Goal: Find specific page/section: Find specific page/section

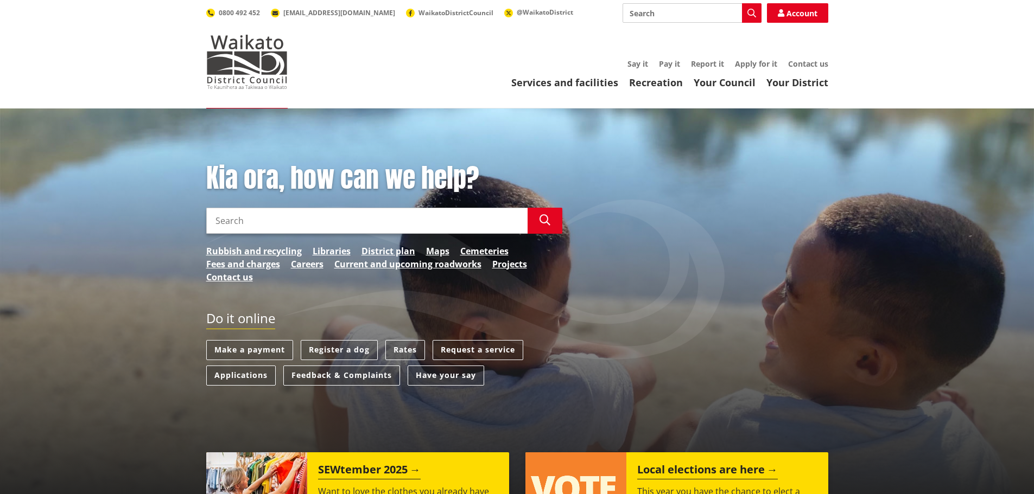
click at [297, 60] on div "Toggle search Toggle navigation Services and facilities Recreation Your Council…" at bounding box center [517, 46] width 638 height 86
click at [298, 59] on div "Toggle search Toggle navigation Services and facilities Recreation Your Council…" at bounding box center [517, 46] width 638 height 86
click at [300, 59] on div "Toggle search Toggle navigation Services and facilities Recreation Your Council…" at bounding box center [517, 46] width 638 height 86
click at [297, 58] on div "Toggle search Toggle navigation Services and facilities Recreation Your Council…" at bounding box center [517, 46] width 638 height 86
click at [301, 59] on div "Toggle search Toggle navigation Services and facilities Recreation Your Council…" at bounding box center [517, 46] width 638 height 86
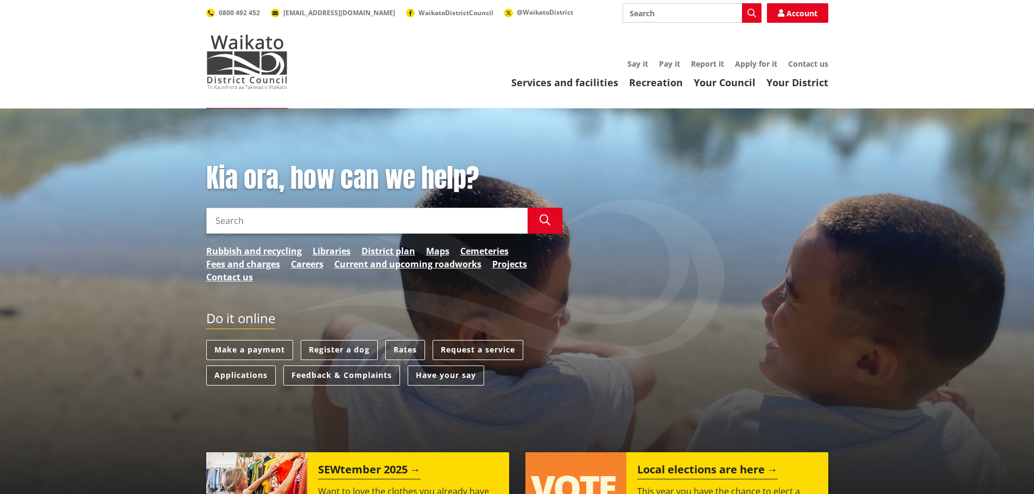
click at [301, 59] on div "Toggle search Toggle navigation Services and facilities Recreation Your Council…" at bounding box center [517, 46] width 638 height 86
click at [297, 59] on div "Toggle search Toggle navigation Services and facilities Recreation Your Council…" at bounding box center [517, 46] width 638 height 86
click at [386, 254] on link "District plan" at bounding box center [388, 251] width 54 height 13
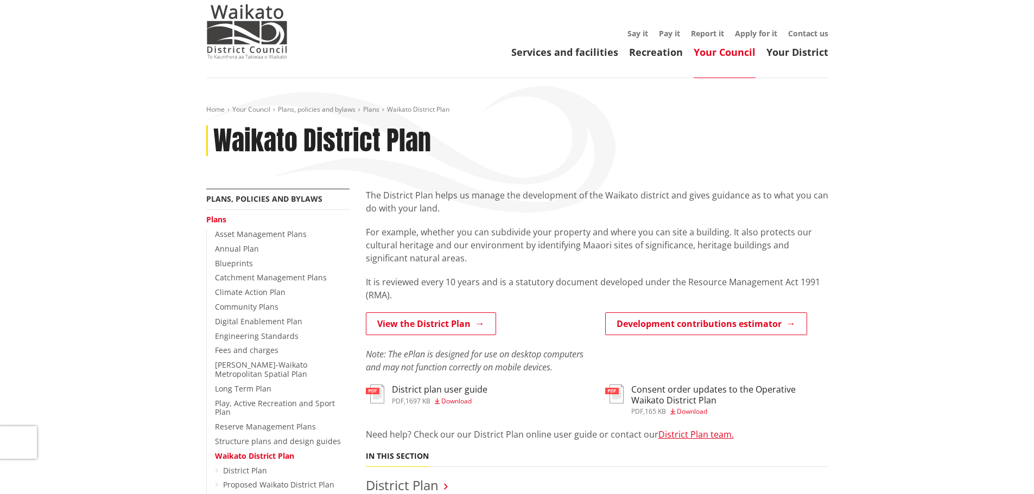
scroll to position [54, 0]
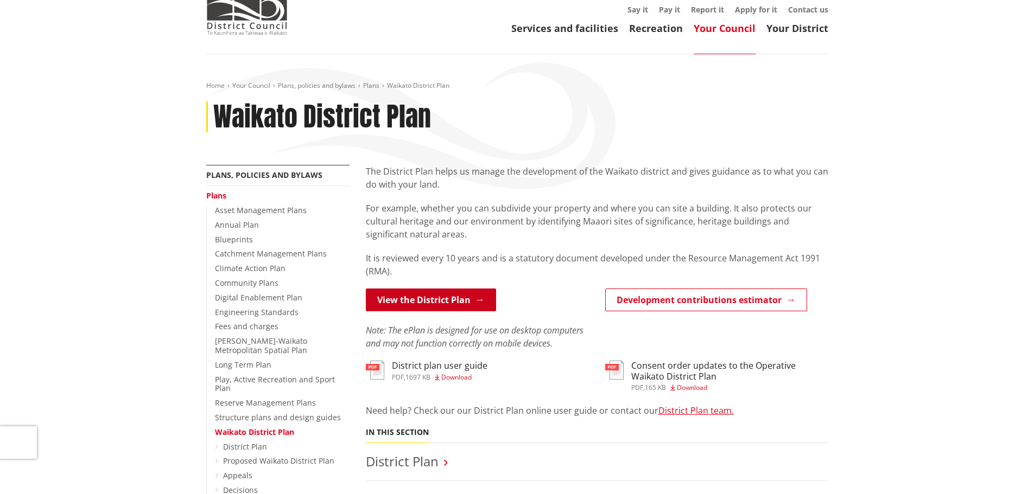
click at [453, 302] on link "View the District Plan" at bounding box center [431, 300] width 130 height 23
